Goal: Information Seeking & Learning: Learn about a topic

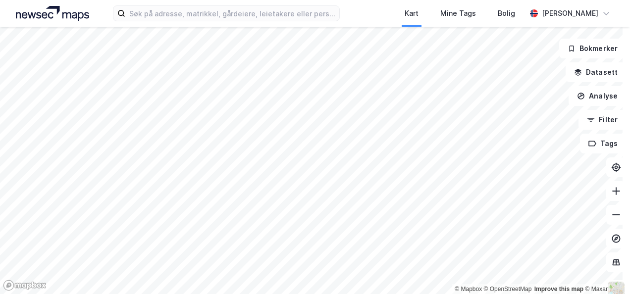
click at [327, 294] on html "Kart Mine Tags Bolig [PERSON_NAME] © Mapbox © OpenStreetMap Improve this map © …" at bounding box center [315, 147] width 630 height 294
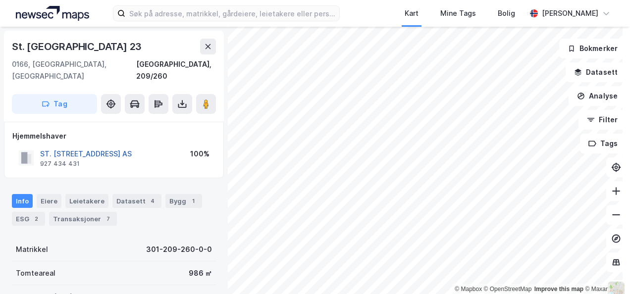
click at [0, 0] on button "ST. [STREET_ADDRESS] AS" at bounding box center [0, 0] width 0 height 0
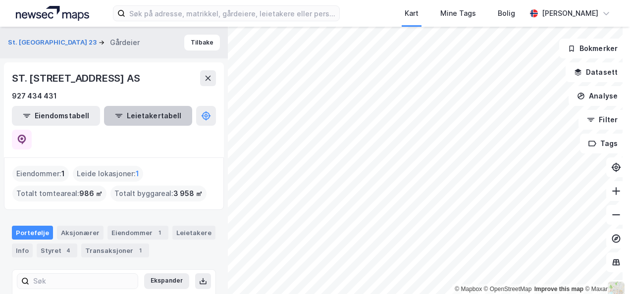
click at [126, 116] on button "Leietakertabell" at bounding box center [148, 116] width 88 height 20
